Goal: Information Seeking & Learning: Learn about a topic

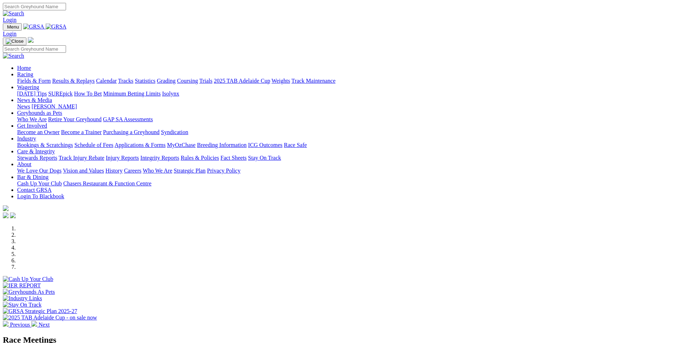
scroll to position [191, 0]
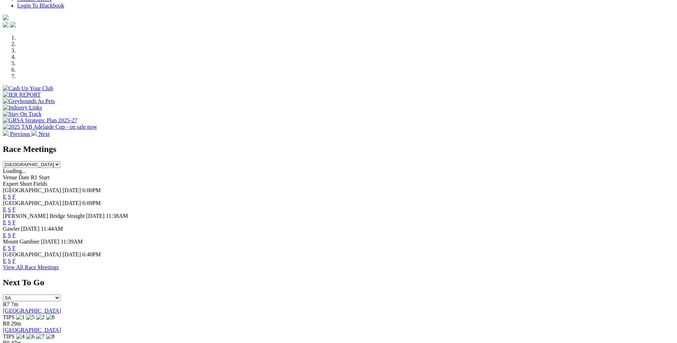
click at [16, 232] on link "F" at bounding box center [13, 235] width 3 height 6
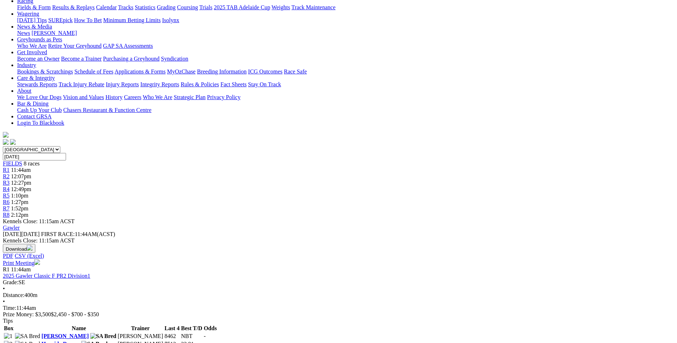
scroll to position [87, 0]
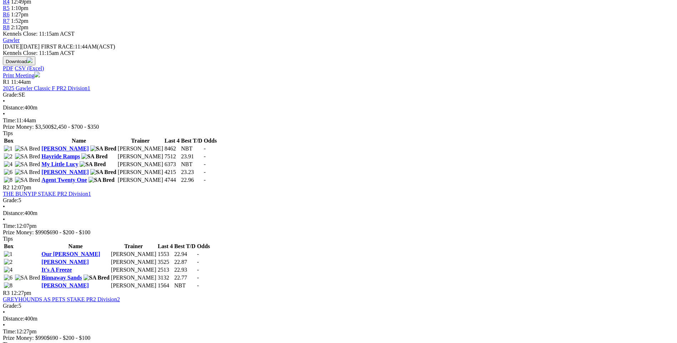
scroll to position [272, 0]
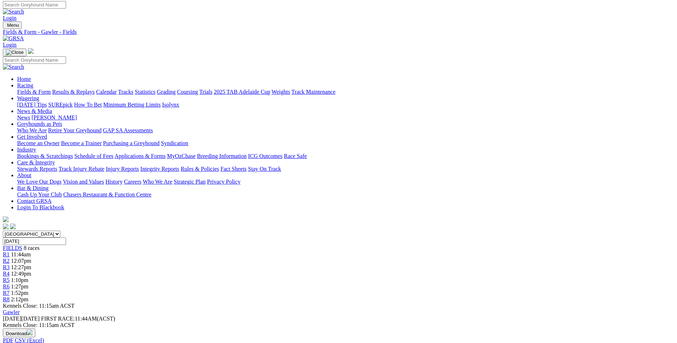
scroll to position [0, 0]
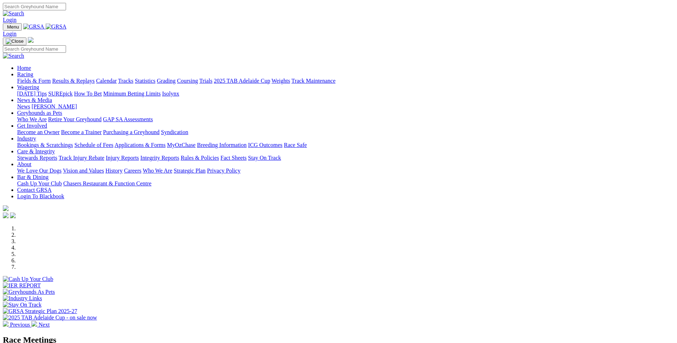
scroll to position [559, 0]
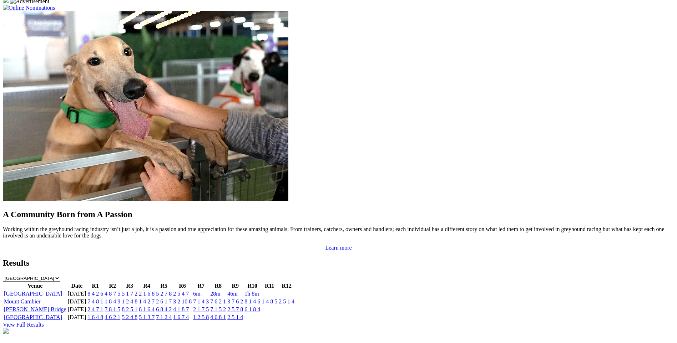
click at [103, 291] on link "8 4 2 6" at bounding box center [95, 294] width 16 height 6
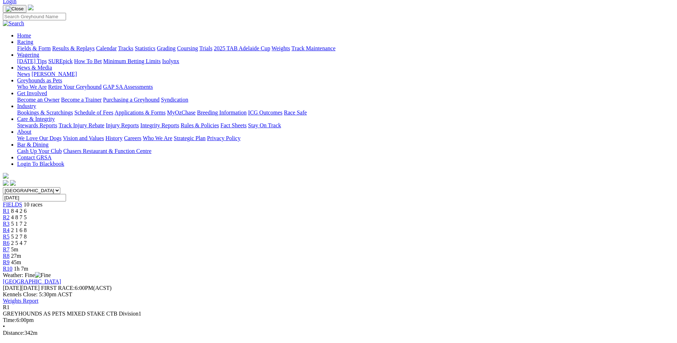
scroll to position [81, 0]
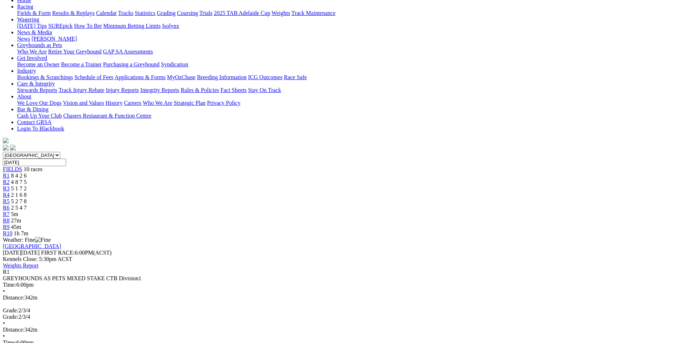
click at [27, 179] on span "4 8 7 5" at bounding box center [19, 182] width 16 height 6
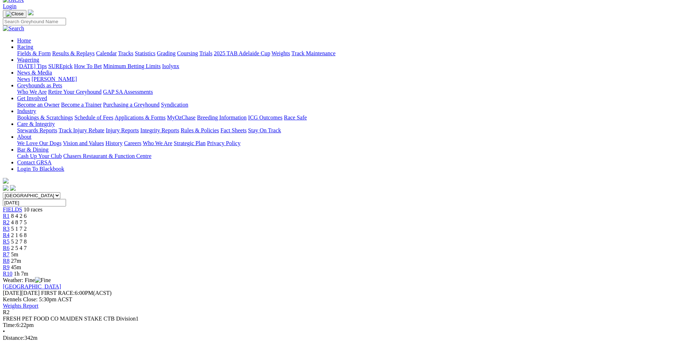
scroll to position [44, 0]
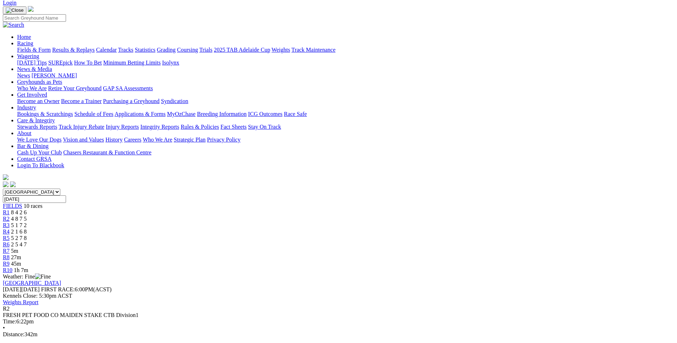
click at [27, 209] on span "8 4 2 6" at bounding box center [19, 212] width 16 height 6
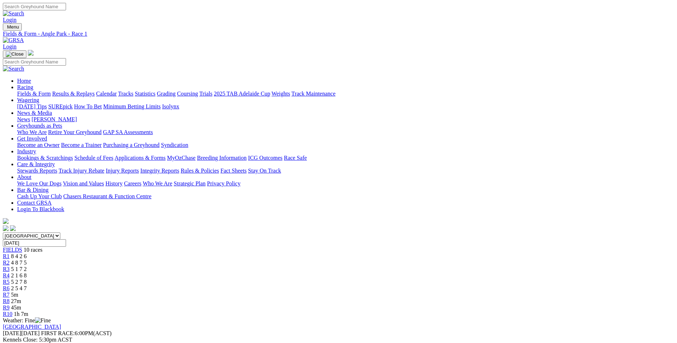
click at [27, 266] on span "5 1 7 2" at bounding box center [19, 269] width 16 height 6
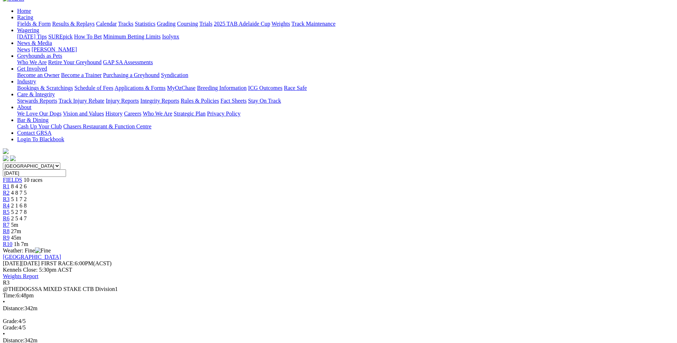
scroll to position [70, 0]
click at [309, 202] on div "R4 2 1 6 8" at bounding box center [338, 205] width 671 height 6
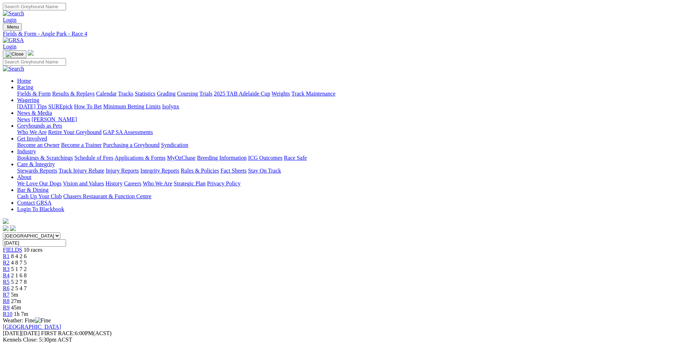
click at [27, 279] on span "5 2 7 8" at bounding box center [19, 282] width 16 height 6
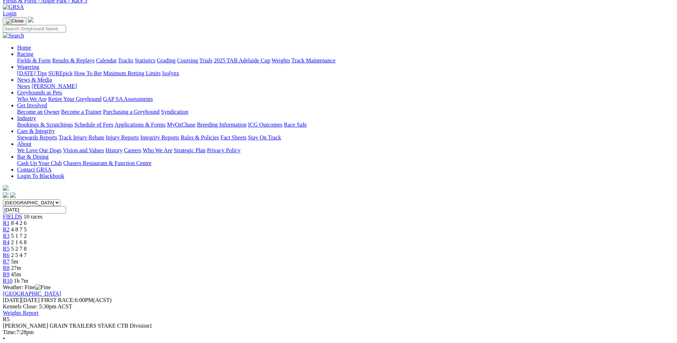
scroll to position [27, 0]
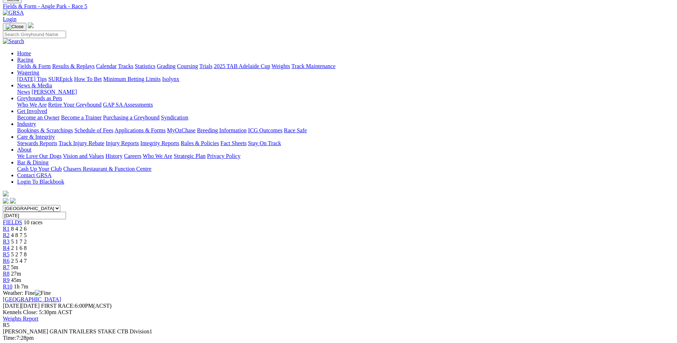
click at [27, 258] on span "2 5 4 7" at bounding box center [19, 261] width 16 height 6
